Goal: Check status: Check status

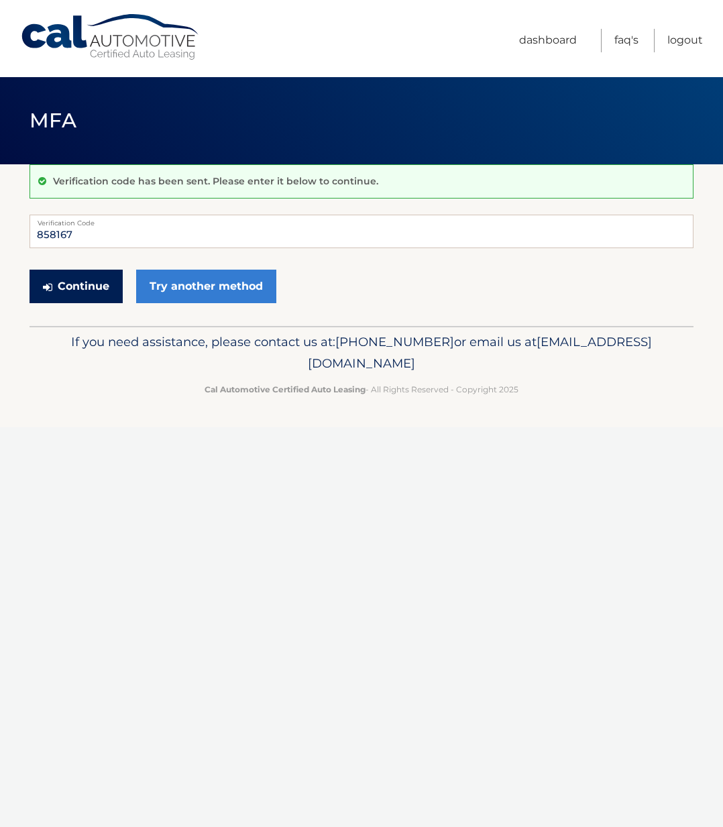
type input "858167"
click at [88, 287] on button "Continue" at bounding box center [76, 287] width 93 height 34
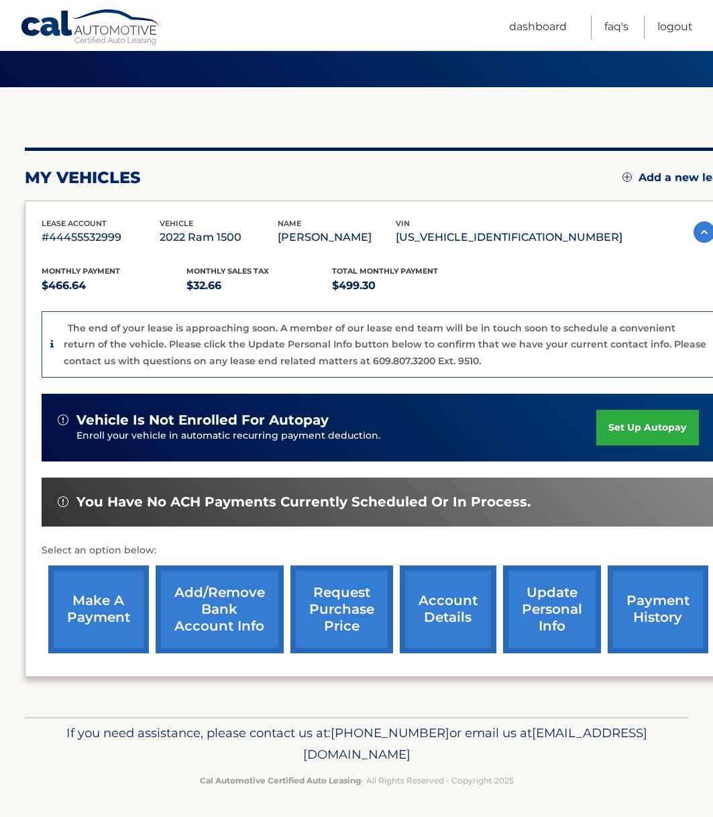
scroll to position [79, 0]
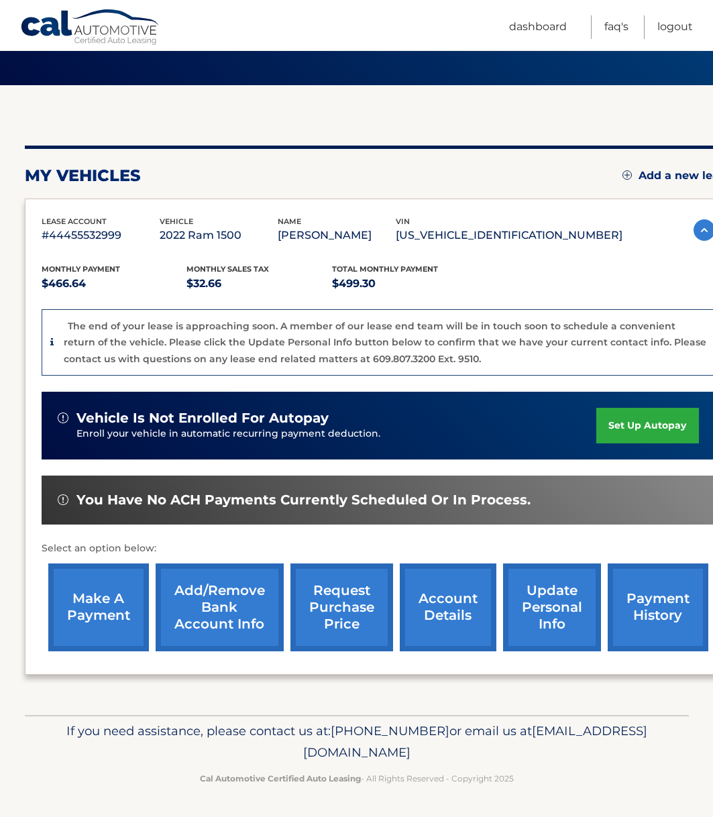
click at [325, 611] on link "request purchase price" at bounding box center [341, 608] width 103 height 88
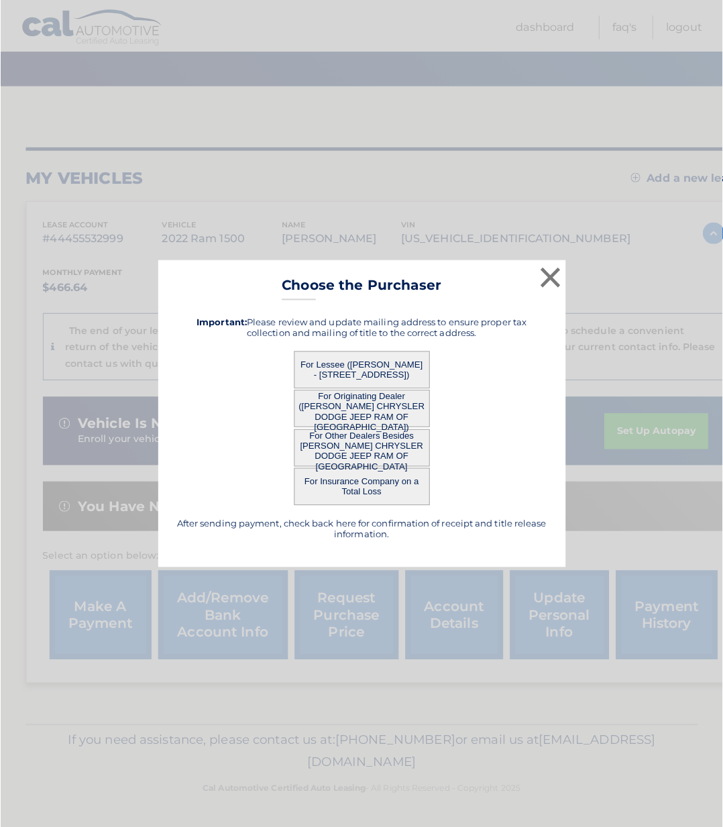
scroll to position [69, 0]
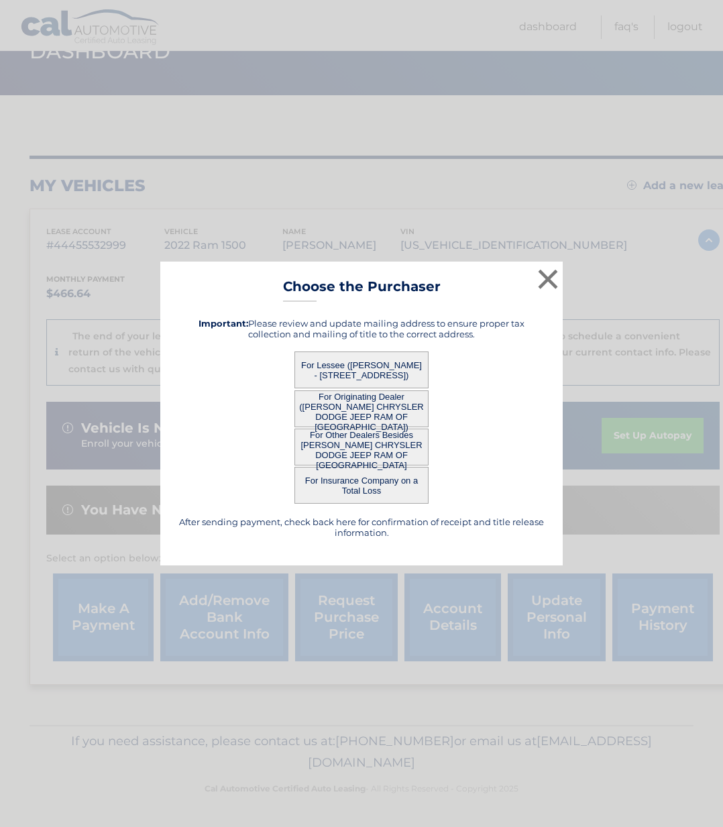
click at [376, 370] on button "For Lessee ([PERSON_NAME] - [STREET_ADDRESS])" at bounding box center [361, 370] width 134 height 37
click at [350, 368] on button "For Lessee ([PERSON_NAME] - [STREET_ADDRESS])" at bounding box center [361, 370] width 134 height 37
click at [364, 358] on button "For Lessee ([PERSON_NAME] - [STREET_ADDRESS])" at bounding box center [361, 370] width 134 height 37
click at [368, 358] on button "For Lessee ([PERSON_NAME] - [STREET_ADDRESS])" at bounding box center [361, 370] width 134 height 37
click at [381, 360] on button "For Lessee ([PERSON_NAME] - [STREET_ADDRESS])" at bounding box center [361, 370] width 134 height 37
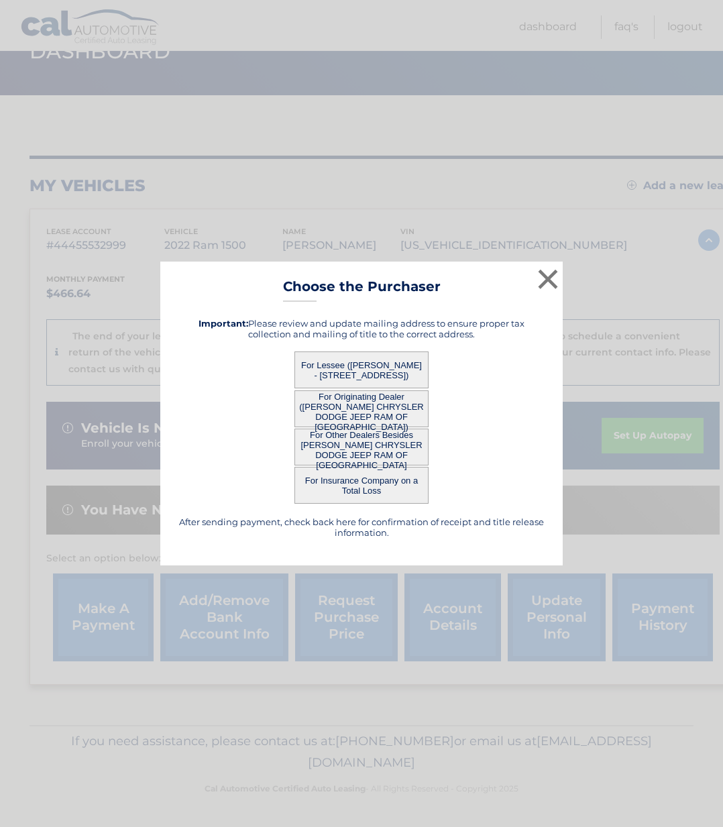
click at [383, 361] on button "For Lessee ([PERSON_NAME] - [STREET_ADDRESS])" at bounding box center [361, 370] width 134 height 37
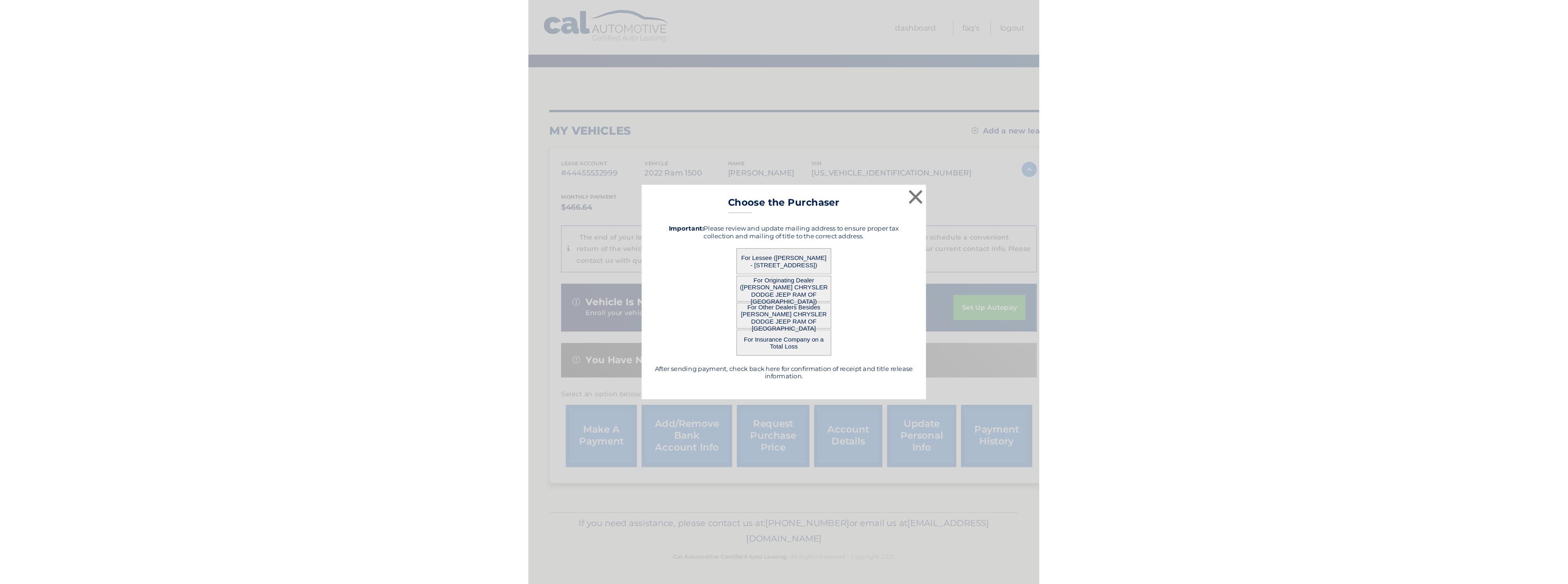
scroll to position [0, 0]
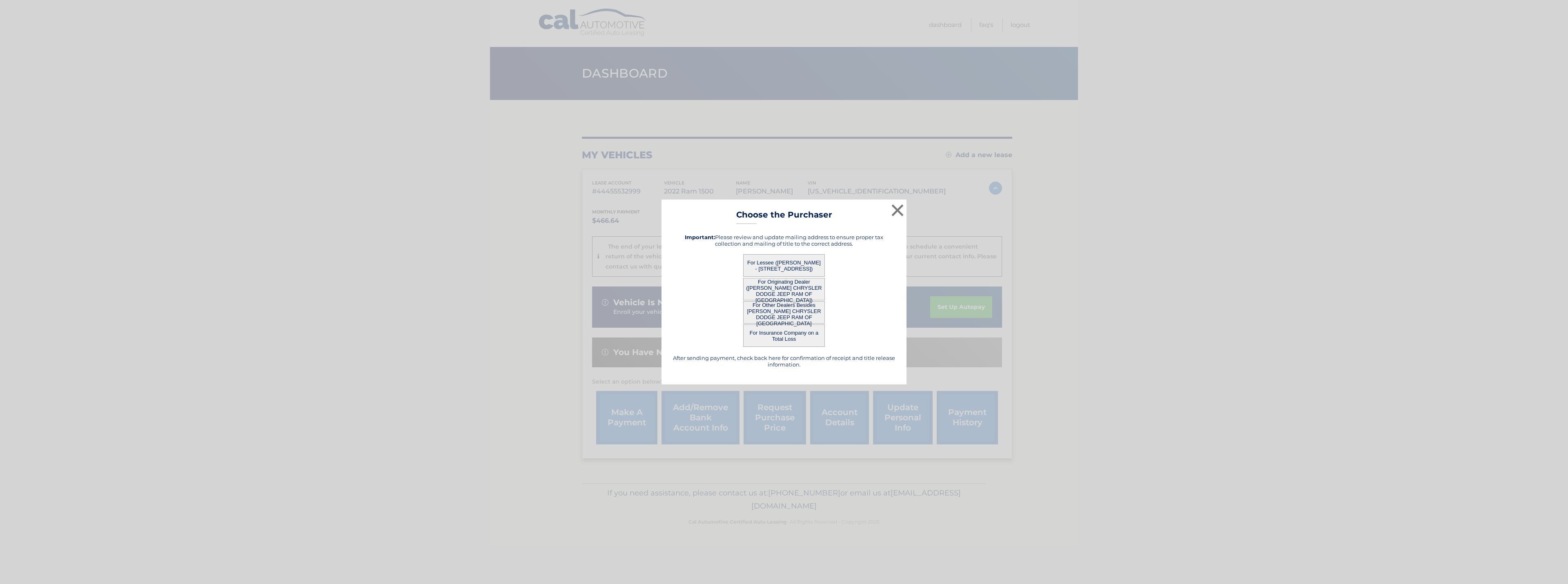
click at [439, 263] on button "For Lessee ([PERSON_NAME] - [STREET_ADDRESS])" at bounding box center [784, 265] width 82 height 23
click at [439, 271] on button "For Lessee ([PERSON_NAME] - [STREET_ADDRESS])" at bounding box center [784, 265] width 82 height 23
drag, startPoint x: 785, startPoint y: 270, endPoint x: 781, endPoint y: 271, distance: 4.1
click at [439, 270] on button "For Lessee ([PERSON_NAME] - [STREET_ADDRESS])" at bounding box center [784, 265] width 82 height 23
drag, startPoint x: 780, startPoint y: 272, endPoint x: 771, endPoint y: 272, distance: 9.0
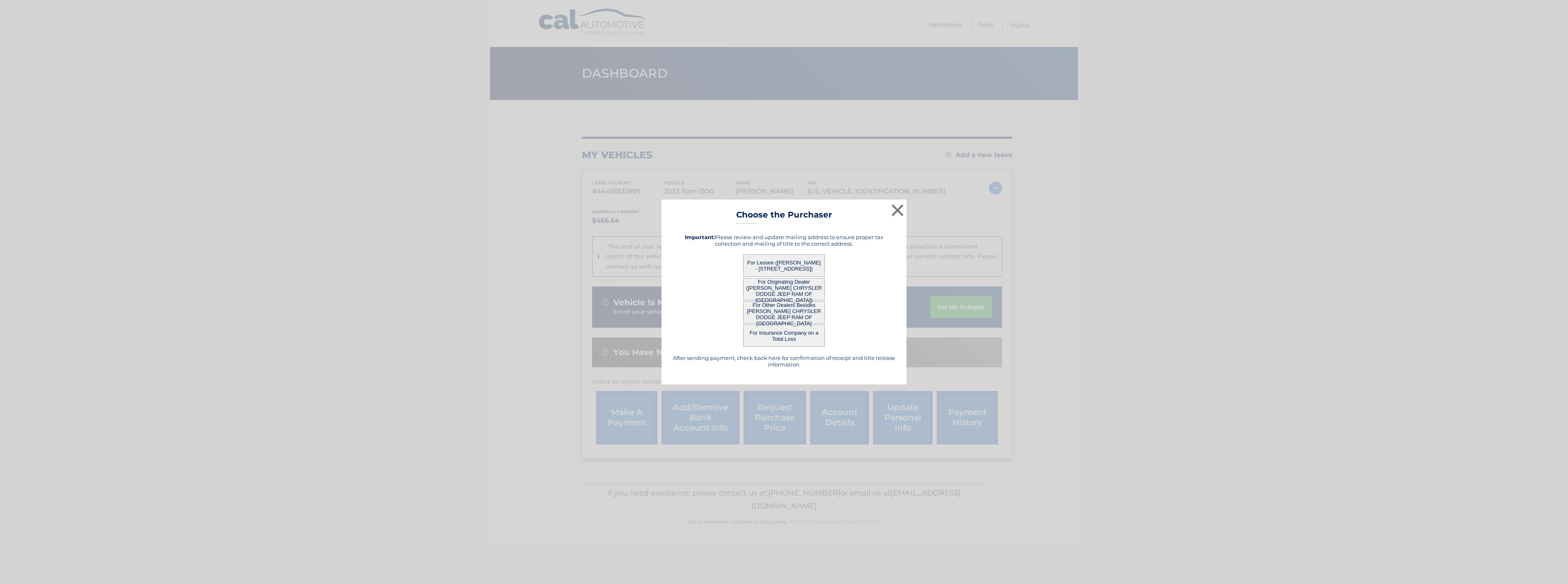
click at [439, 272] on button "For Lessee ([PERSON_NAME] - [STREET_ADDRESS])" at bounding box center [784, 265] width 82 height 23
click at [439, 273] on button "For Lessee ([PERSON_NAME] - [STREET_ADDRESS])" at bounding box center [784, 265] width 82 height 23
drag, startPoint x: 752, startPoint y: 277, endPoint x: 752, endPoint y: 284, distance: 7.0
click at [439, 278] on div "After sending payment, check back here for confirmation of receipt and title re…" at bounding box center [784, 301] width 225 height 147
click at [439, 308] on button "For Other Dealers Besides [PERSON_NAME] CHRYSLER DODGE JEEP RAM OF [GEOGRAPHIC_…" at bounding box center [784, 312] width 82 height 23
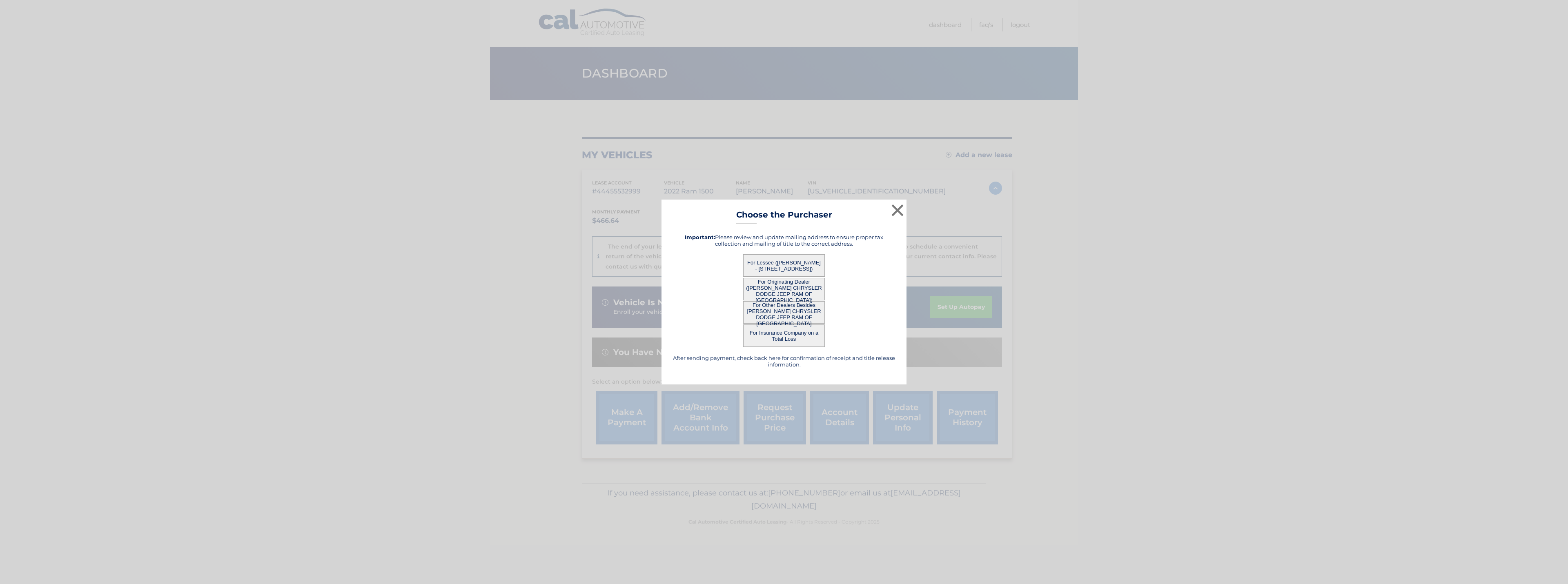
click at [439, 340] on button "For Insurance Company on a Total Loss" at bounding box center [784, 335] width 82 height 23
drag, startPoint x: 819, startPoint y: 340, endPoint x: 846, endPoint y: 325, distance: 30.9
click at [439, 339] on button "For Insurance Company on a Total Loss" at bounding box center [784, 335] width 82 height 23
drag, startPoint x: 867, startPoint y: 297, endPoint x: 871, endPoint y: 255, distance: 42.2
click at [439, 290] on div "For Originating Dealer ([PERSON_NAME] CHRYSLER DODGE JEEP RAM OF [GEOGRAPHIC_DA…" at bounding box center [784, 289] width 225 height 23
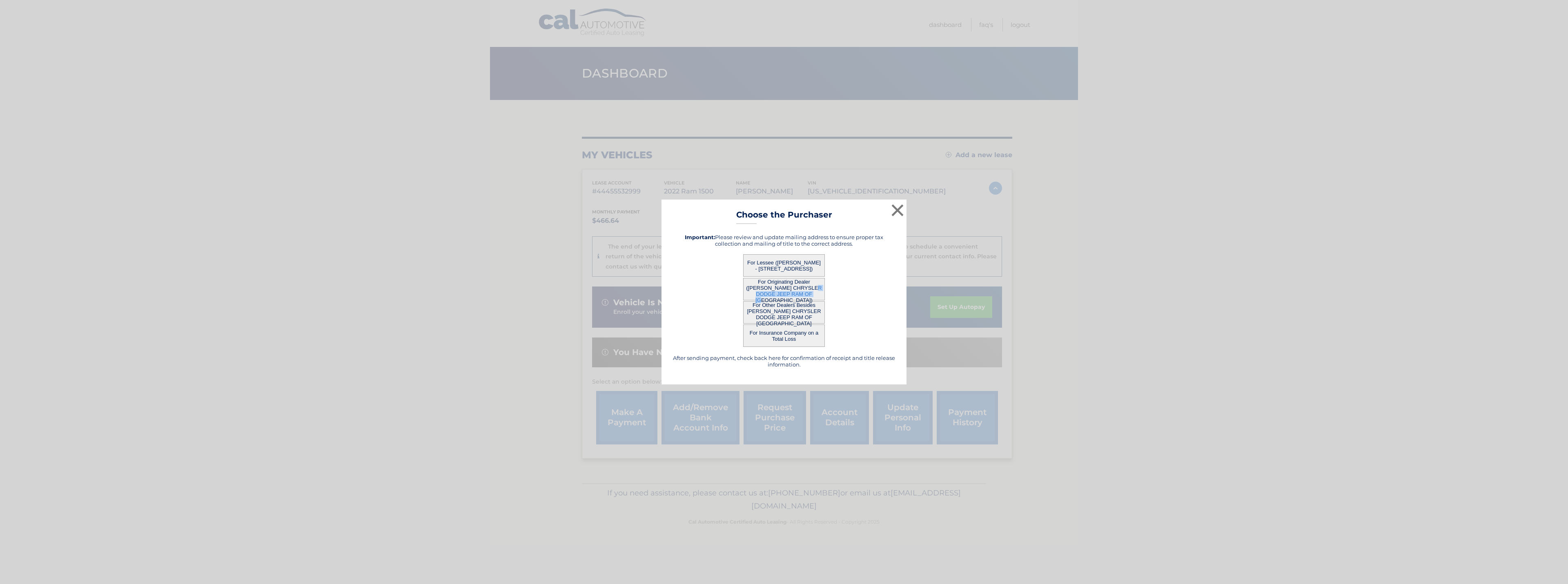
click at [439, 259] on button "For Lessee ([PERSON_NAME] - [STREET_ADDRESS])" at bounding box center [784, 265] width 82 height 23
drag, startPoint x: 713, startPoint y: 363, endPoint x: 728, endPoint y: 360, distance: 15.3
click at [439, 363] on h5 "After sending payment, check back here for confirmation of receipt and title re…" at bounding box center [784, 361] width 225 height 13
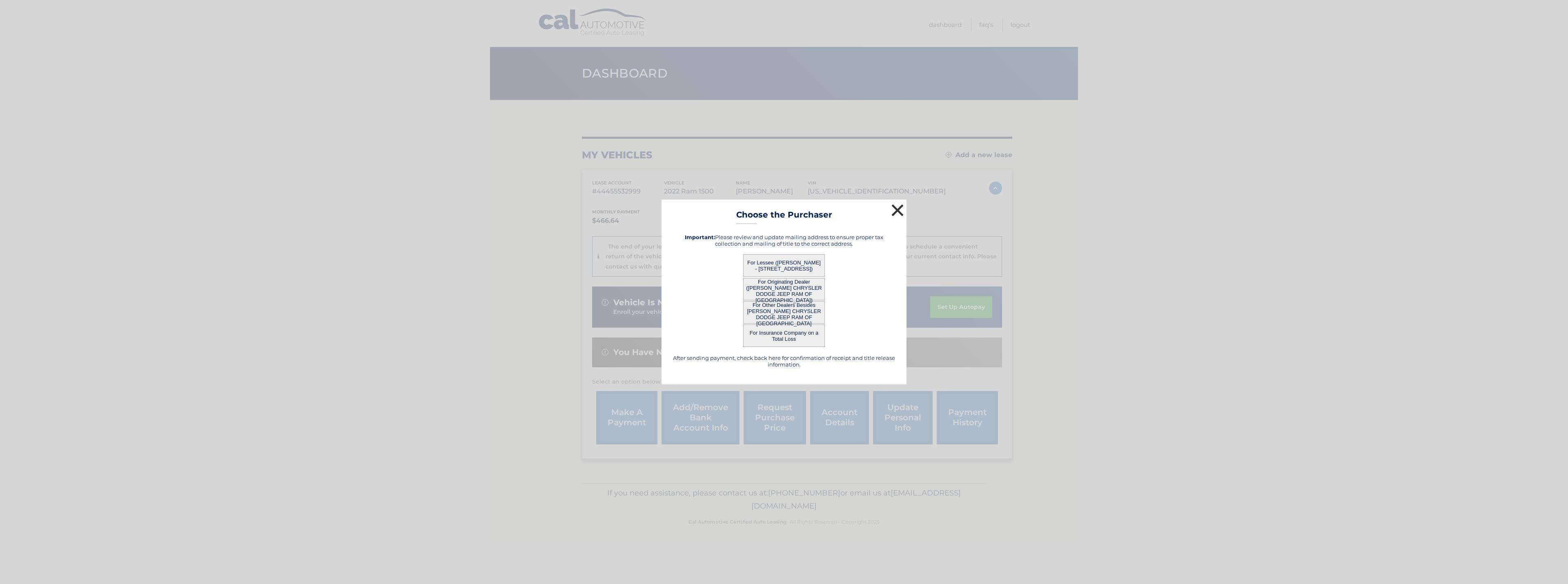
click at [439, 207] on button "×" at bounding box center [897, 210] width 16 height 16
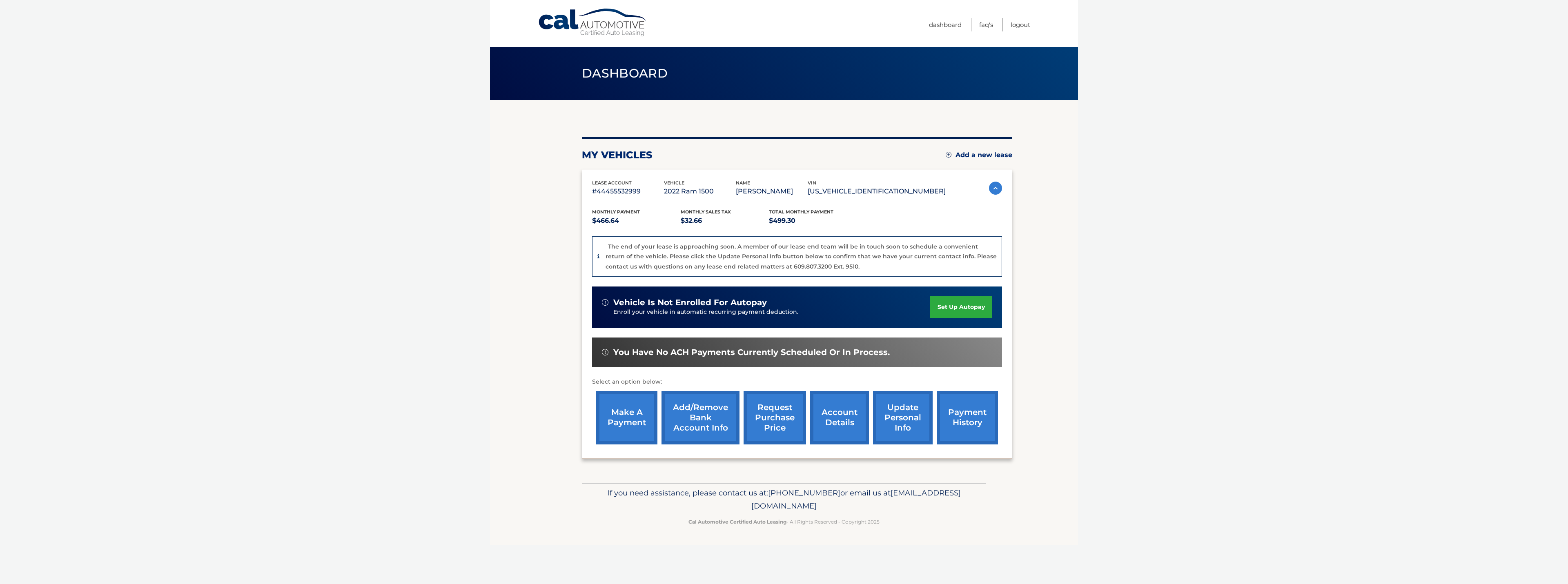
click at [439, 408] on link "request purchase price" at bounding box center [775, 418] width 63 height 54
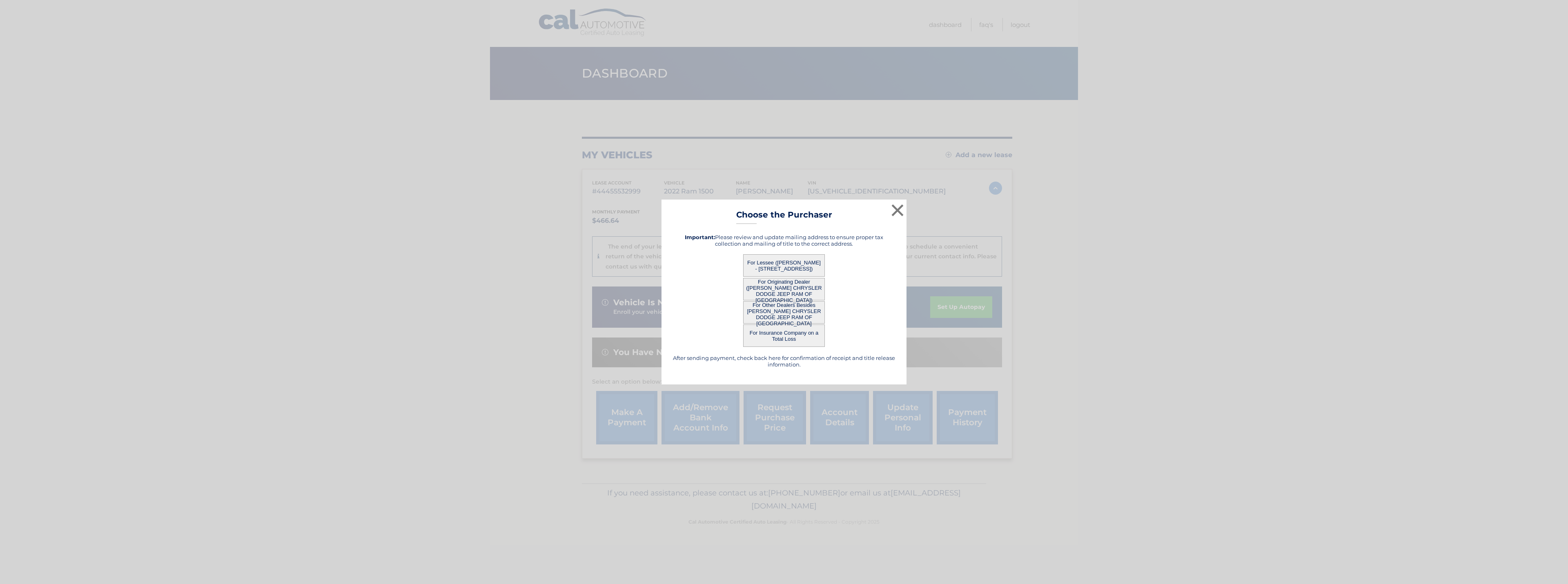
click at [439, 265] on button "For Lessee ([PERSON_NAME] - [STREET_ADDRESS])" at bounding box center [784, 265] width 82 height 23
click at [439, 259] on button "For Lessee ([PERSON_NAME] - [STREET_ADDRESS])" at bounding box center [784, 265] width 82 height 23
click at [439, 256] on button "For Lessee ([PERSON_NAME] - [STREET_ADDRESS])" at bounding box center [784, 265] width 82 height 23
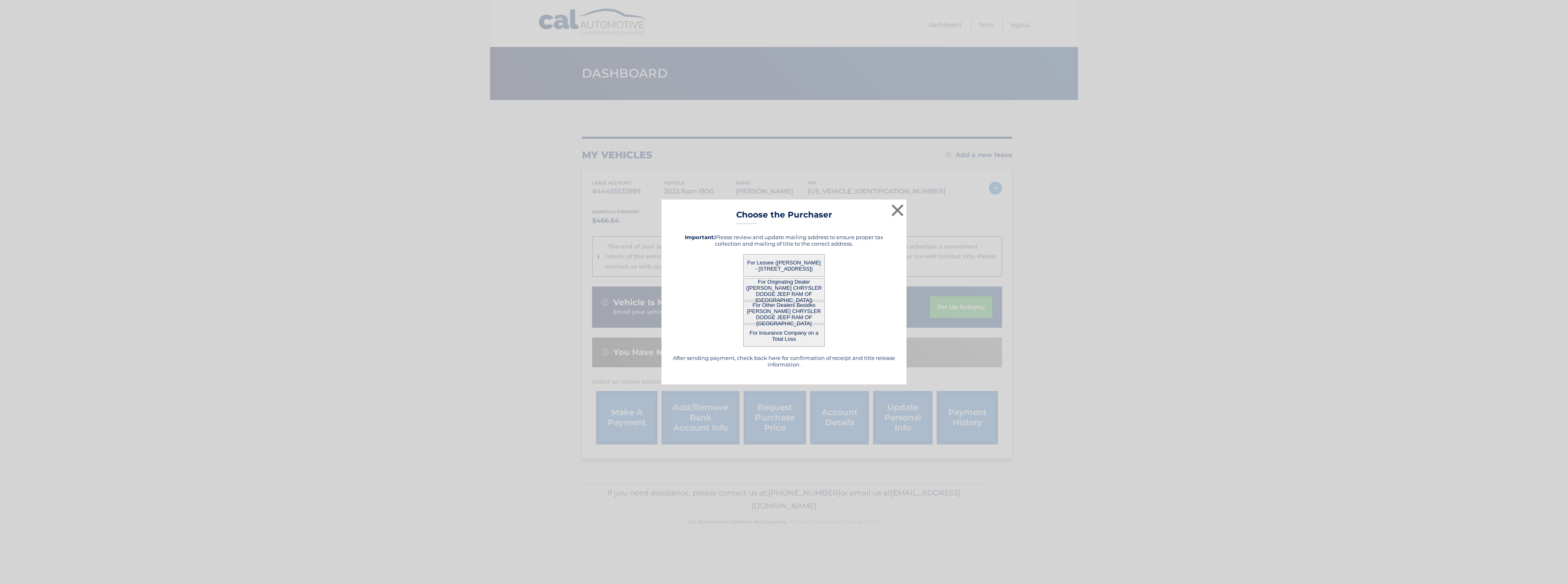
click at [439, 255] on button "For Lessee ([PERSON_NAME] - [STREET_ADDRESS])" at bounding box center [784, 265] width 82 height 23
click at [439, 256] on button "For Lessee ([PERSON_NAME] - [STREET_ADDRESS])" at bounding box center [784, 265] width 82 height 23
click at [439, 262] on button "For Lessee ([PERSON_NAME] - [STREET_ADDRESS])" at bounding box center [784, 265] width 82 height 23
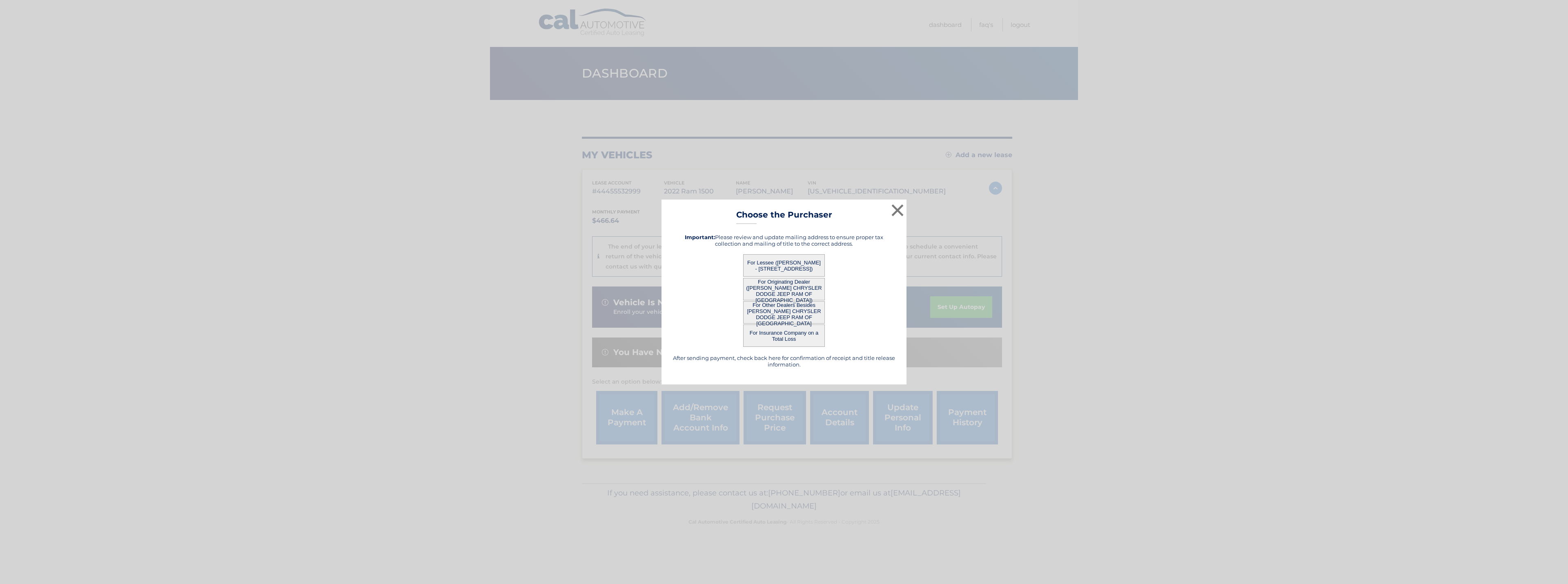
drag, startPoint x: 749, startPoint y: 265, endPoint x: 754, endPoint y: 265, distance: 5.0
click at [439, 265] on button "For Lessee ([PERSON_NAME] - [STREET_ADDRESS])" at bounding box center [784, 265] width 82 height 23
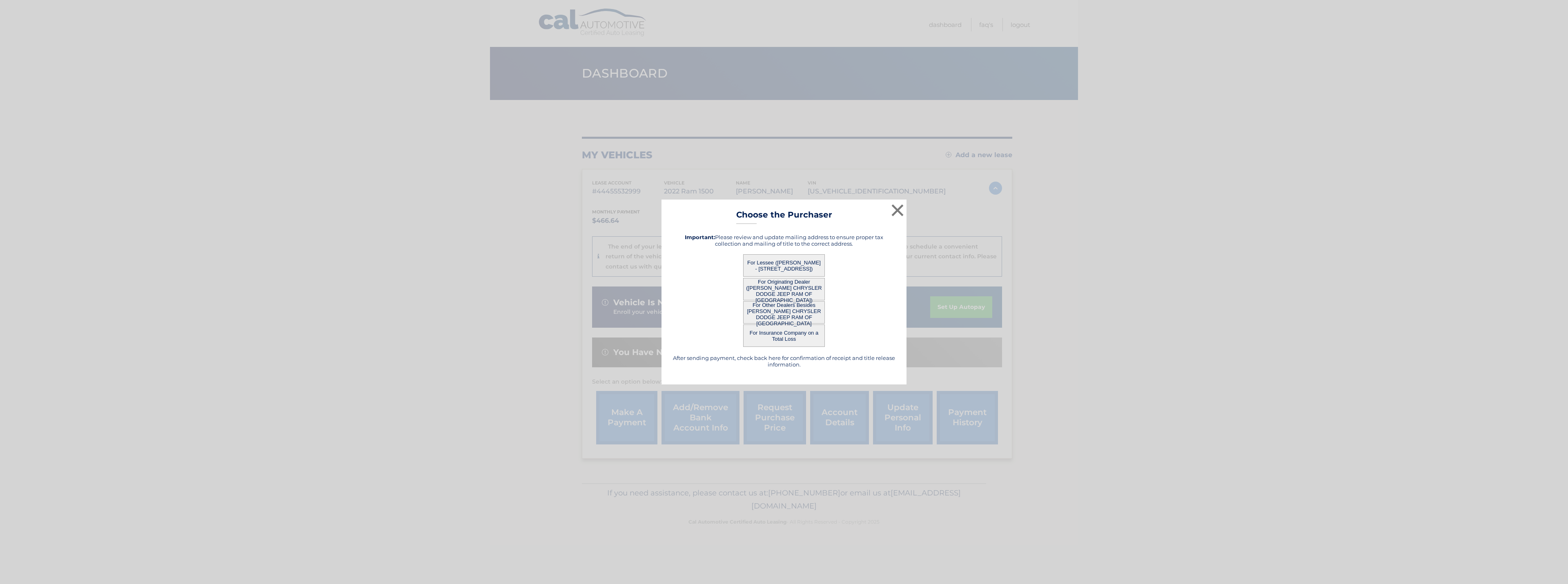
click at [439, 372] on div "After sending payment, check back here for confirmation of receipt and title re…" at bounding box center [784, 301] width 225 height 147
click at [439, 374] on div "× Choose the Purchaser After sending payment, check back here for confirmation …" at bounding box center [784, 292] width 245 height 185
click at [439, 269] on button "For Lessee ([PERSON_NAME] - [STREET_ADDRESS])" at bounding box center [784, 265] width 82 height 23
click at [439, 268] on button "For Lessee ([PERSON_NAME] - [STREET_ADDRESS])" at bounding box center [784, 265] width 82 height 23
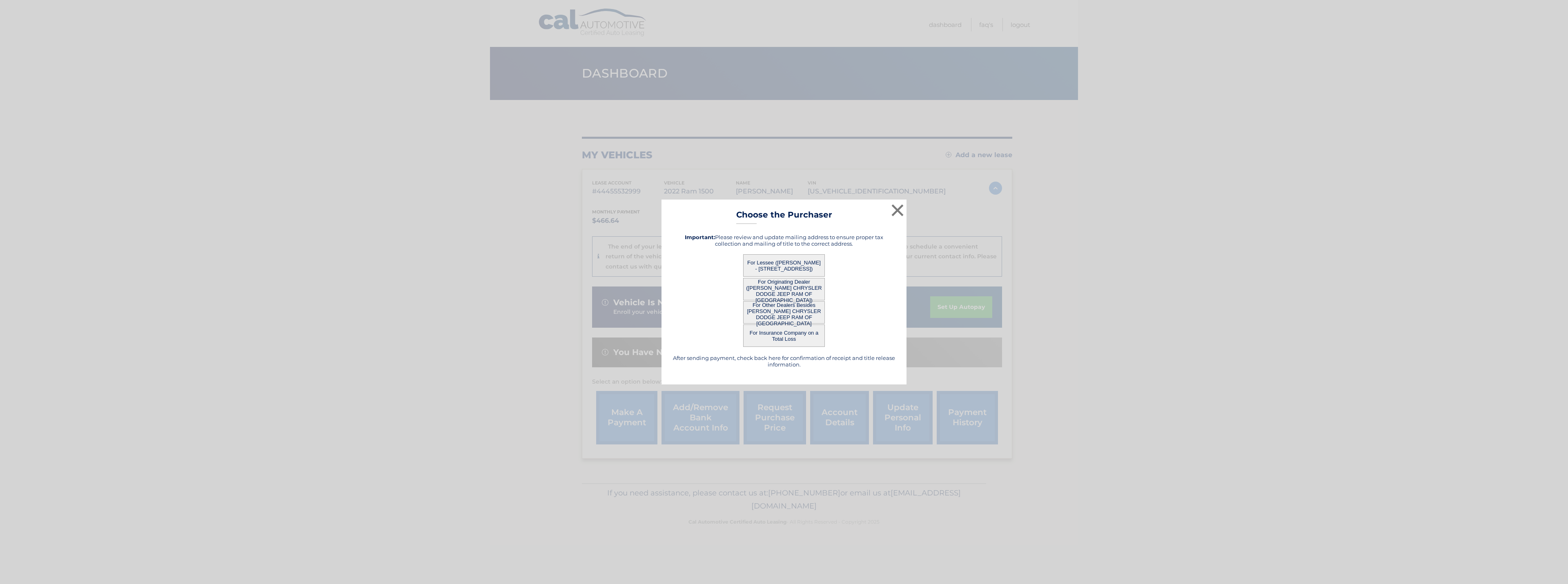
click at [439, 291] on button "For Originating Dealer ([PERSON_NAME] CHRYSLER DODGE JEEP RAM OF [GEOGRAPHIC_DA…" at bounding box center [784, 289] width 82 height 23
click at [439, 209] on button "×" at bounding box center [897, 210] width 16 height 16
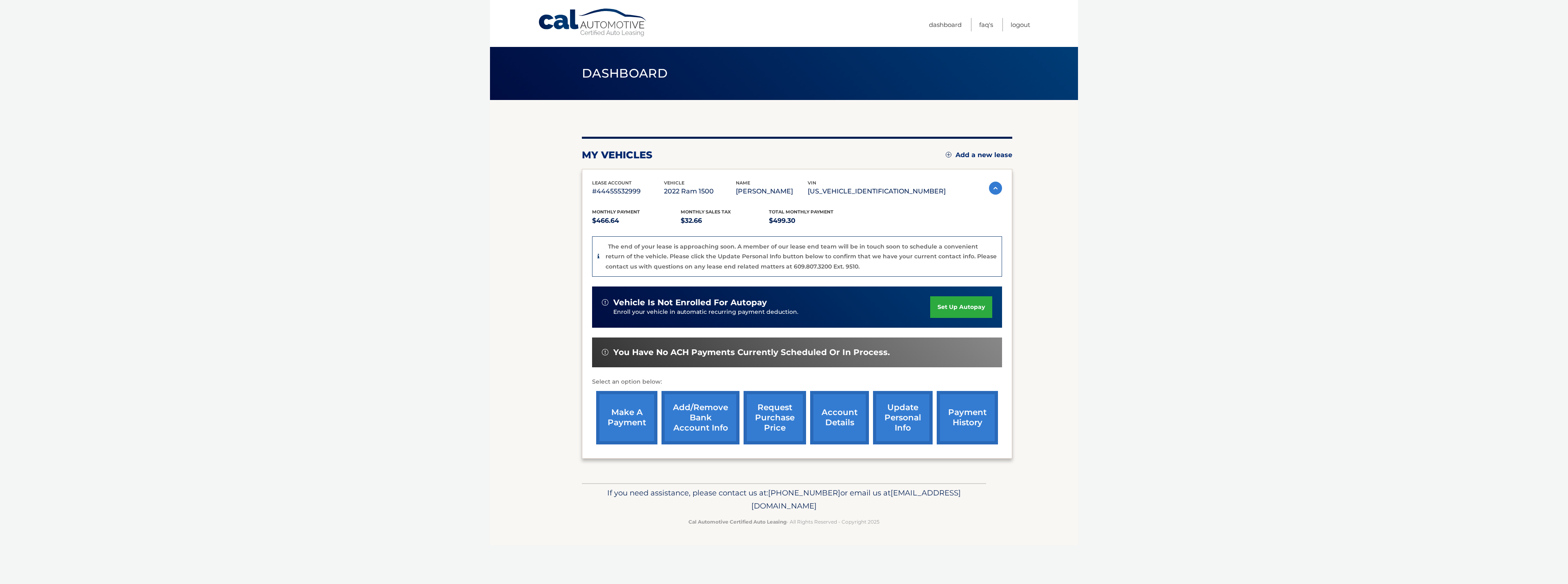
click at [439, 420] on link "account details" at bounding box center [839, 418] width 59 height 54
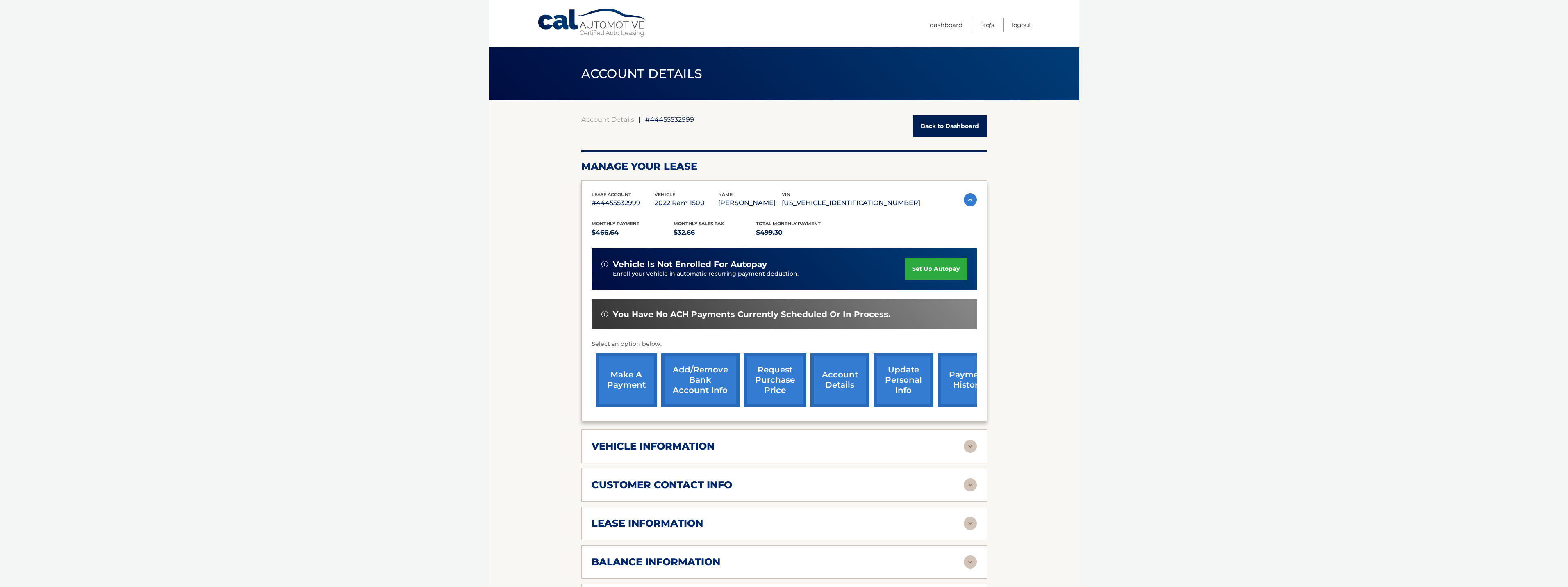
click at [773, 384] on link "request purchase price" at bounding box center [775, 380] width 63 height 54
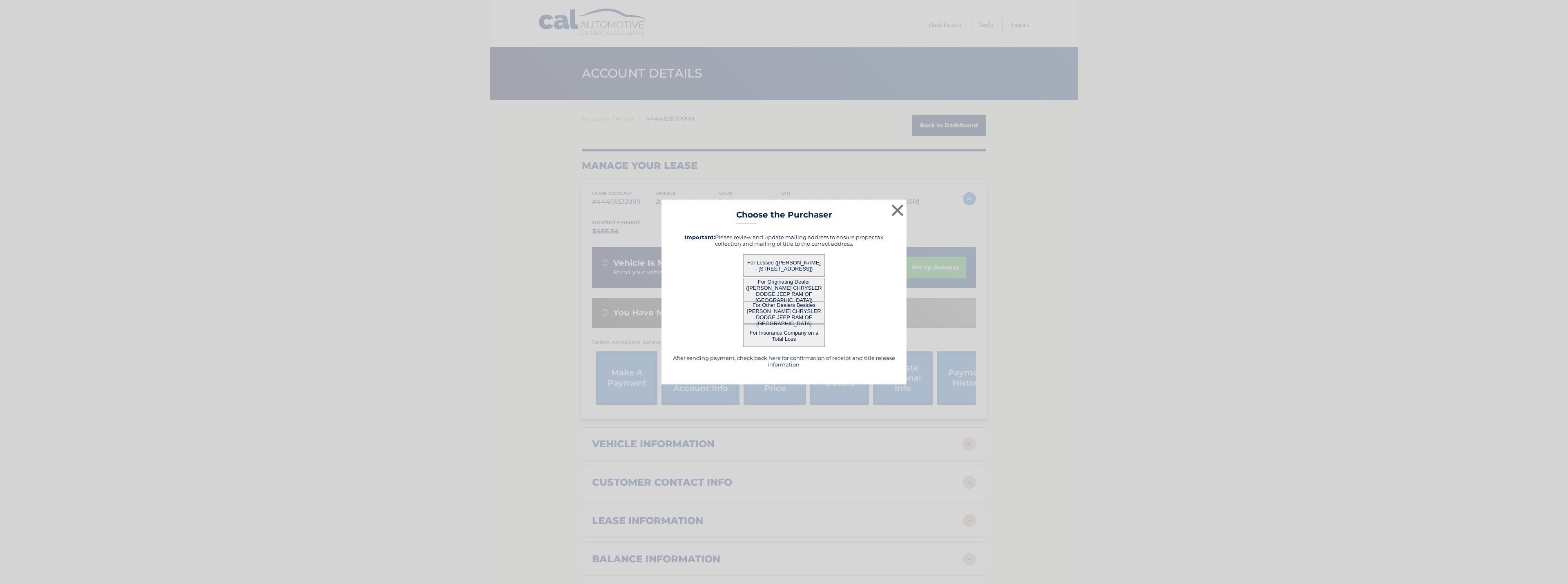
click at [757, 271] on button "For Lessee ([PERSON_NAME] - [STREET_ADDRESS])" at bounding box center [784, 265] width 82 height 23
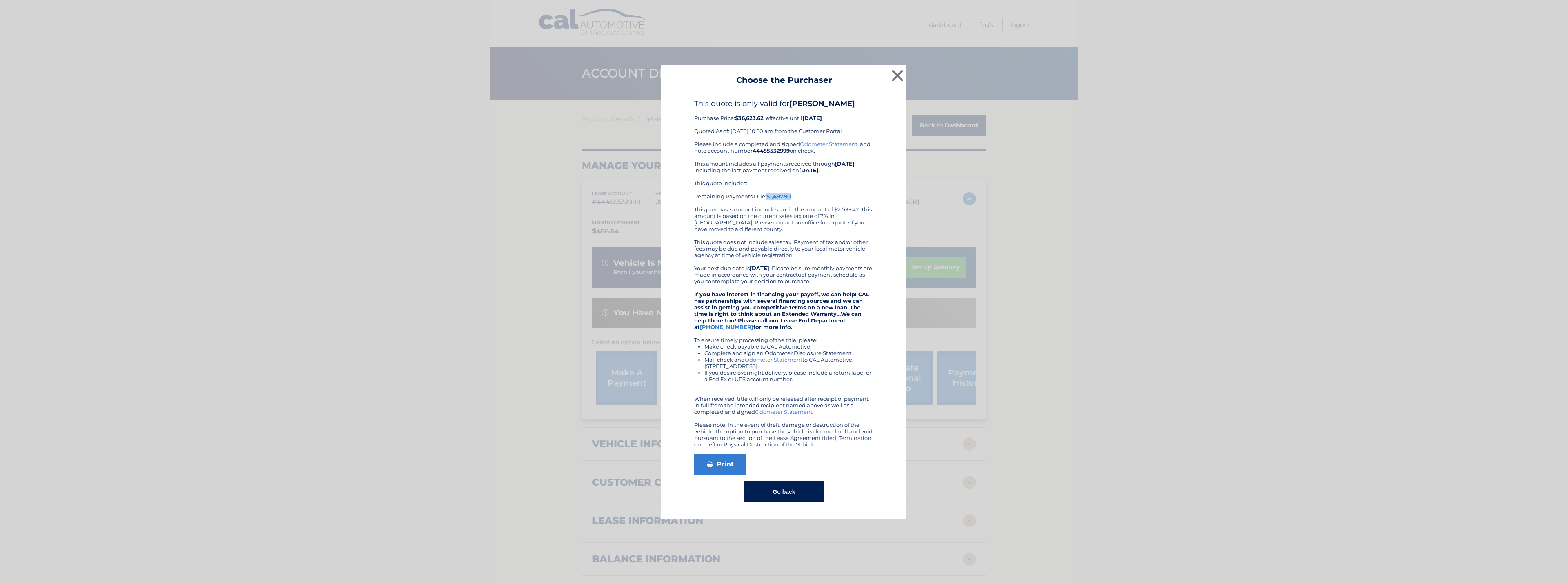
drag, startPoint x: 766, startPoint y: 196, endPoint x: 794, endPoint y: 196, distance: 28.0
click at [794, 196] on div "This quote includes: Remaining Payments Due: $1,497.90 This purchase amount inc…" at bounding box center [783, 206] width 180 height 52
click at [804, 194] on div "This quote includes: Remaining Payments Due: $1,497.90 This purchase amount inc…" at bounding box center [783, 206] width 180 height 52
click at [804, 196] on div "This quote includes: Remaining Payments Due: $1,497.90 This purchase amount inc…" at bounding box center [783, 206] width 180 height 52
click at [897, 76] on button "×" at bounding box center [897, 75] width 16 height 16
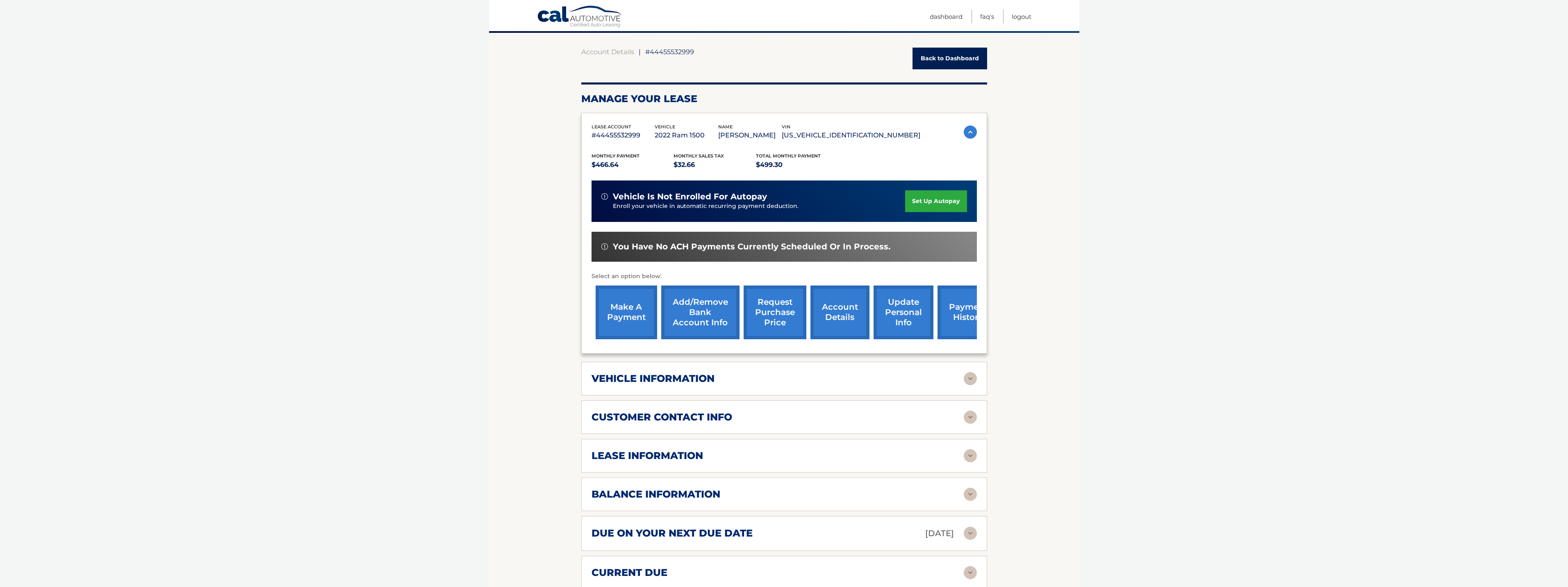
scroll to position [82, 0]
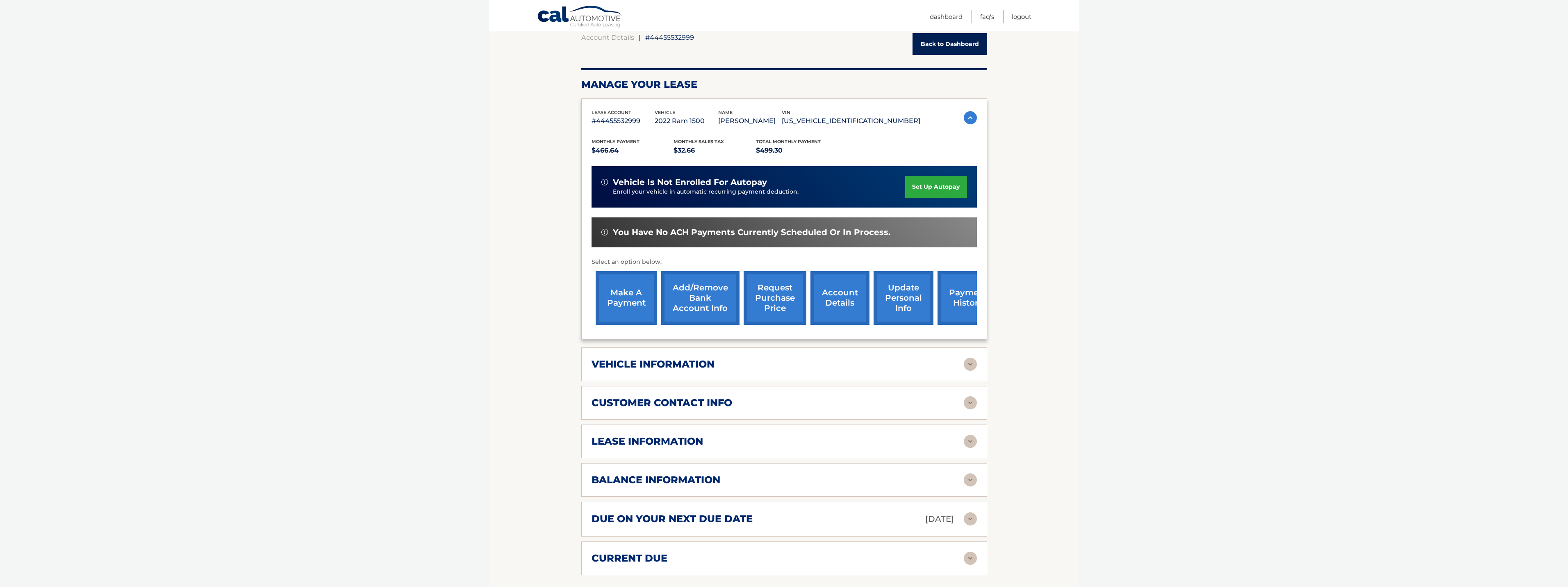
click at [709, 452] on div "lease information Contract Start Date Sep 09, 2022 Term 39 Maturity Date Dec 09…" at bounding box center [784, 441] width 406 height 34
click at [973, 445] on img at bounding box center [970, 441] width 13 height 13
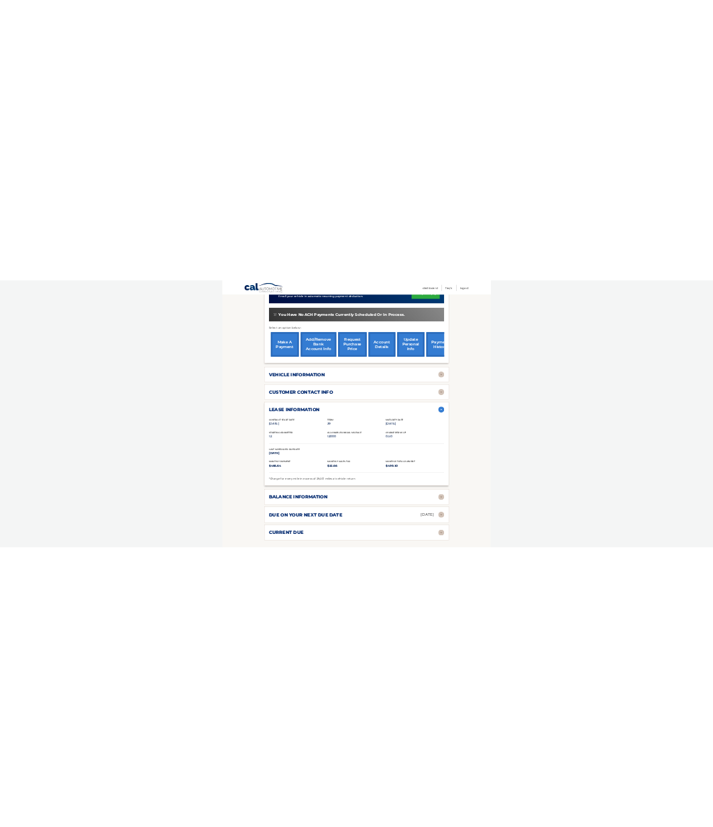
scroll to position [402, 0]
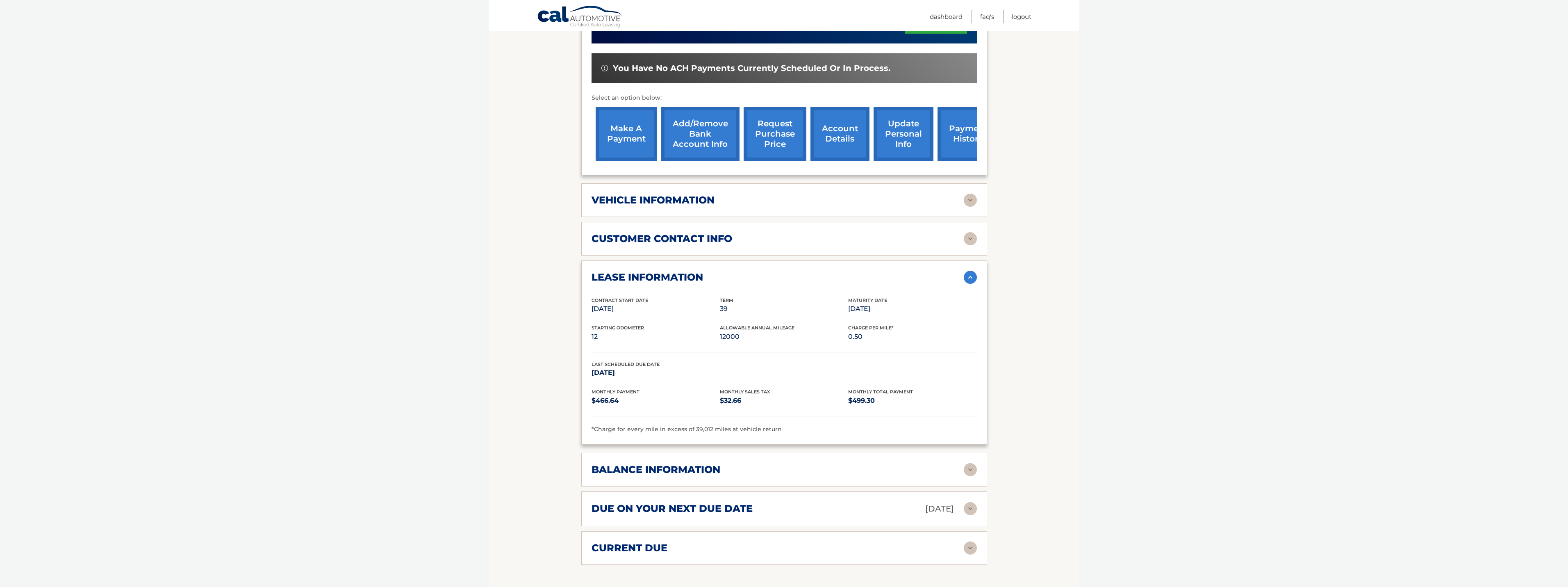
click at [728, 471] on div "balance information" at bounding box center [777, 470] width 372 height 12
click at [722, 503] on h2 "due on your next due date" at bounding box center [672, 509] width 161 height 12
click at [722, 503] on h2 "due on your next due date" at bounding box center [672, 509] width 161 height 12
click at [673, 202] on h2 "vehicle information" at bounding box center [653, 200] width 123 height 12
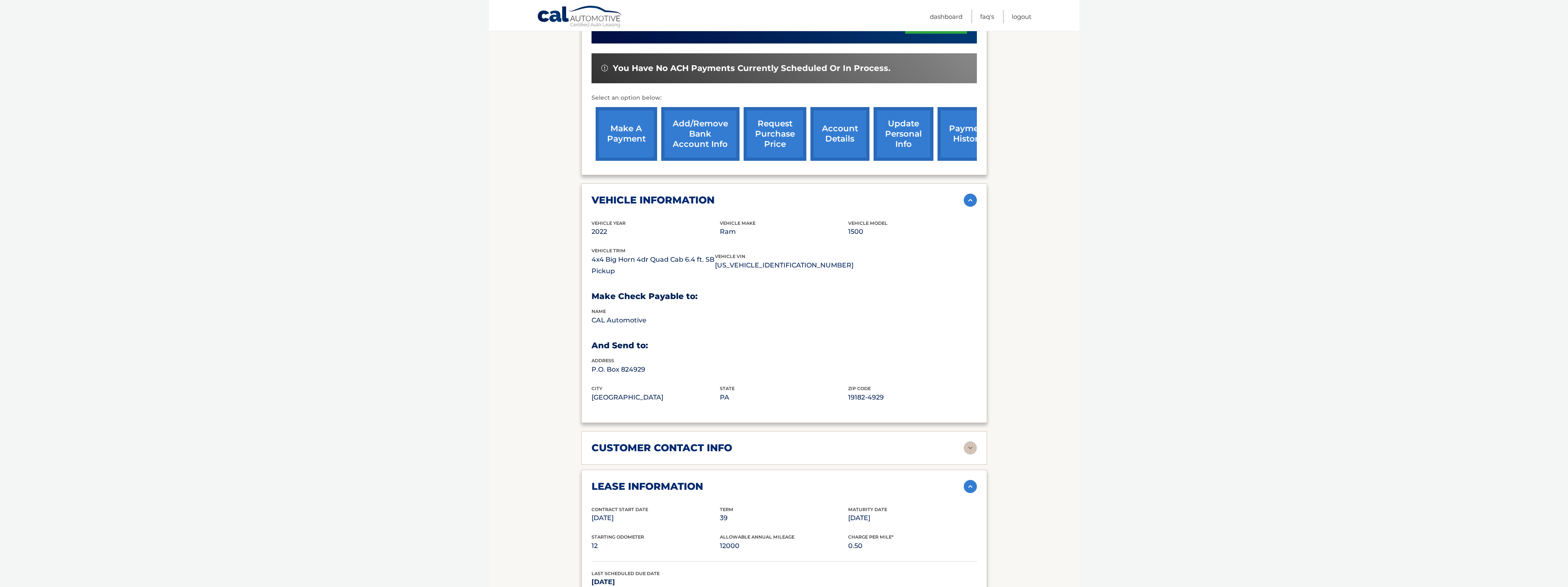
click at [722, 266] on p "[US_VEHICLE_IDENTIFICATION_NUMBER]" at bounding box center [784, 265] width 139 height 12
